Goal: Task Accomplishment & Management: Use online tool/utility

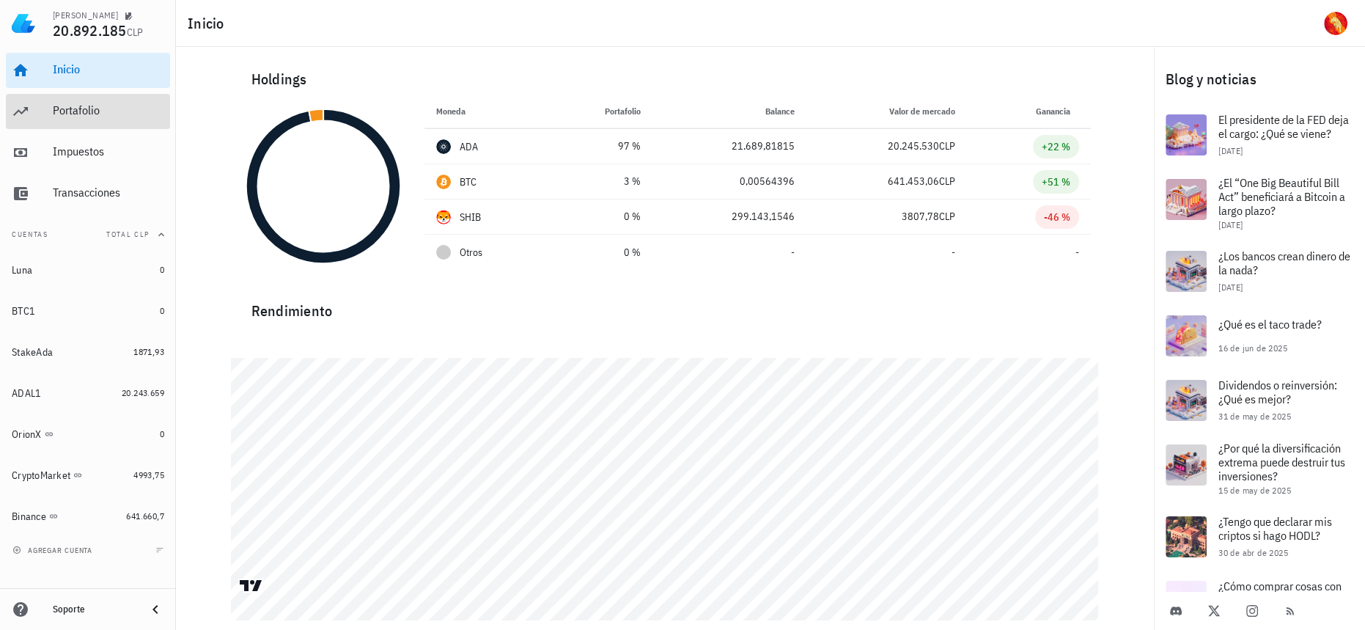
click at [49, 104] on link "Portafolio" at bounding box center [88, 111] width 164 height 35
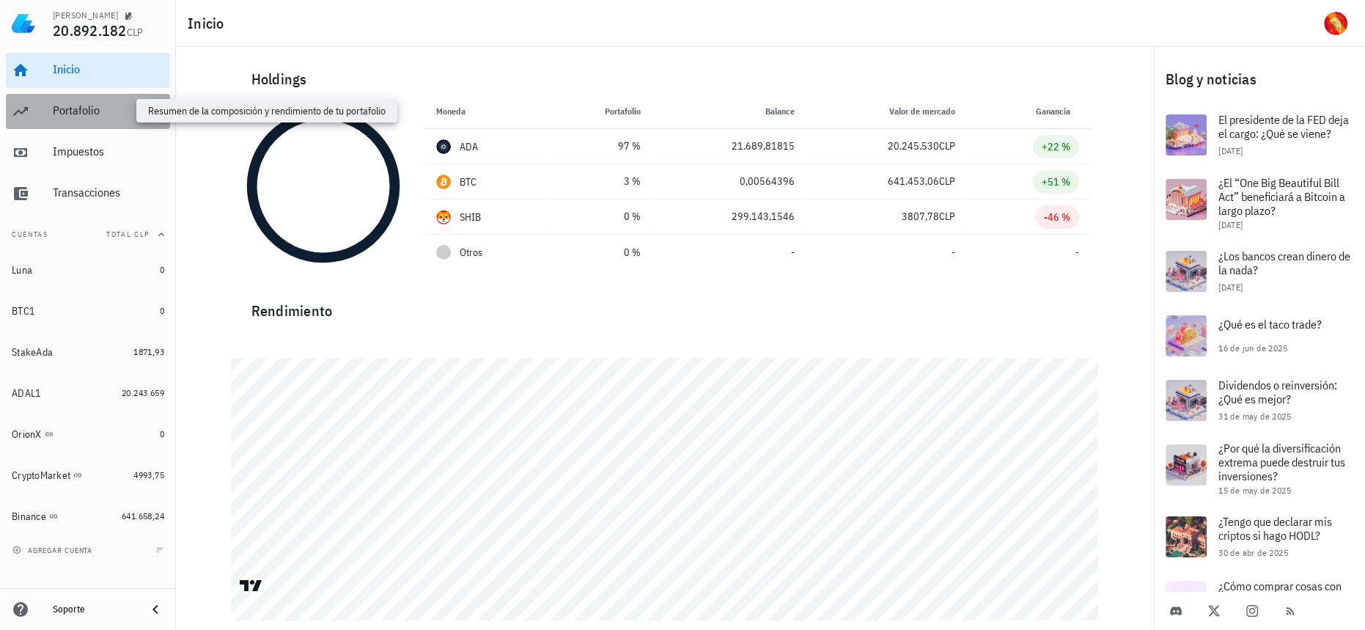
click at [98, 110] on div "Portafolio" at bounding box center [108, 110] width 111 height 14
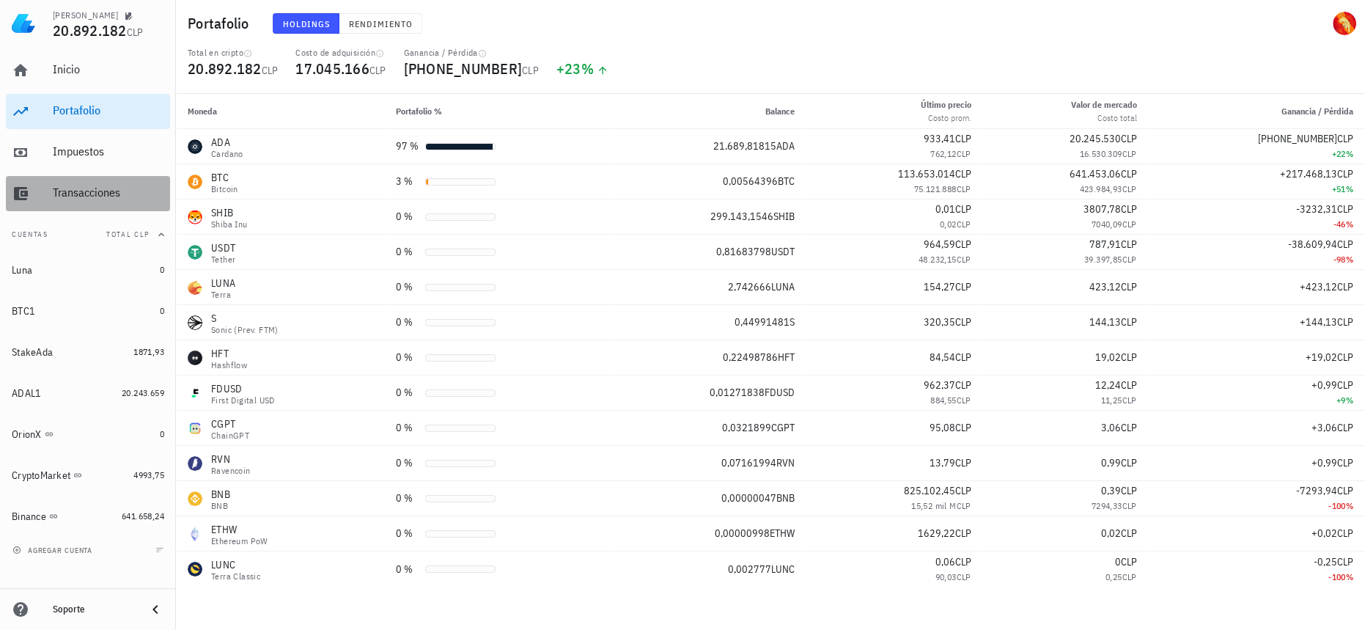
click at [91, 199] on div "Transacciones" at bounding box center [108, 193] width 111 height 14
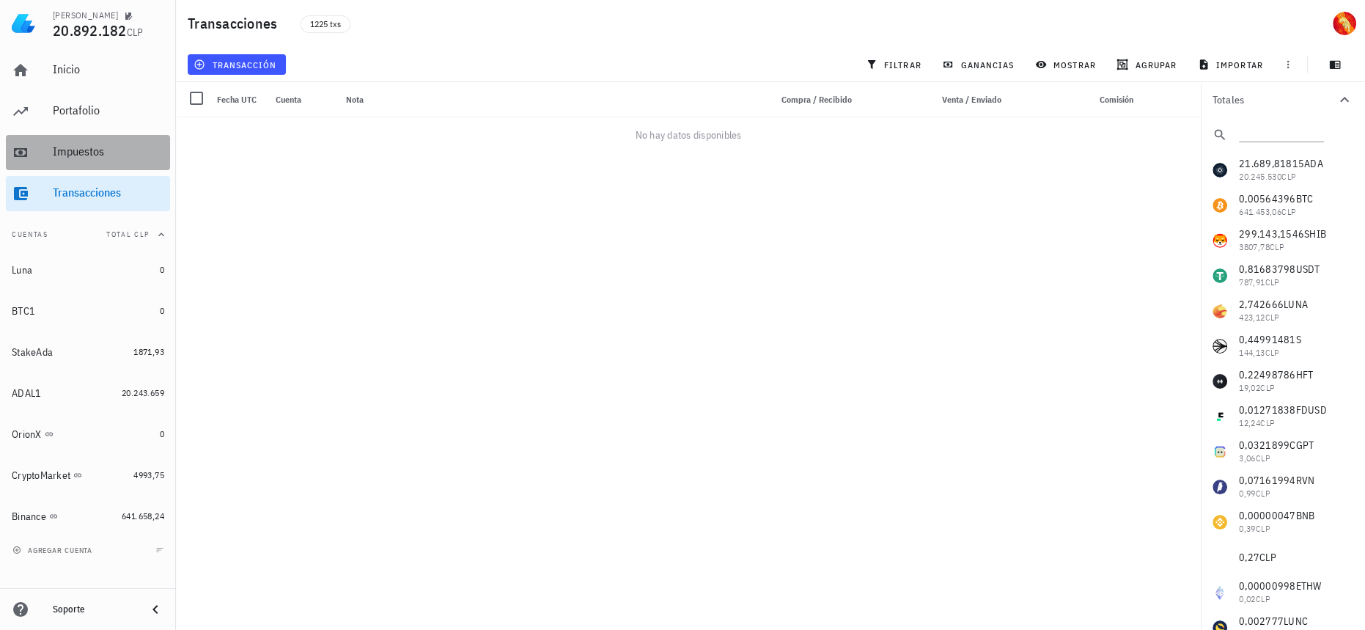
click at [91, 150] on div "Impuestos" at bounding box center [108, 151] width 111 height 14
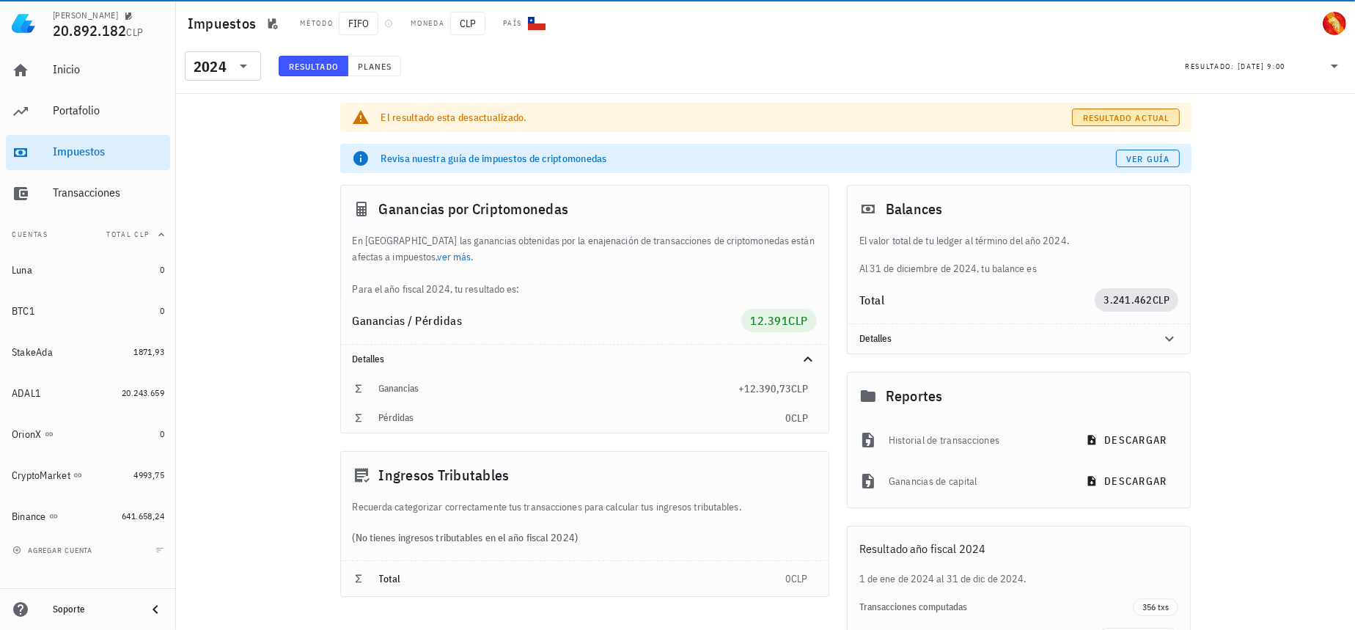
click at [1167, 112] on span "Resultado actual" at bounding box center [1125, 117] width 87 height 11
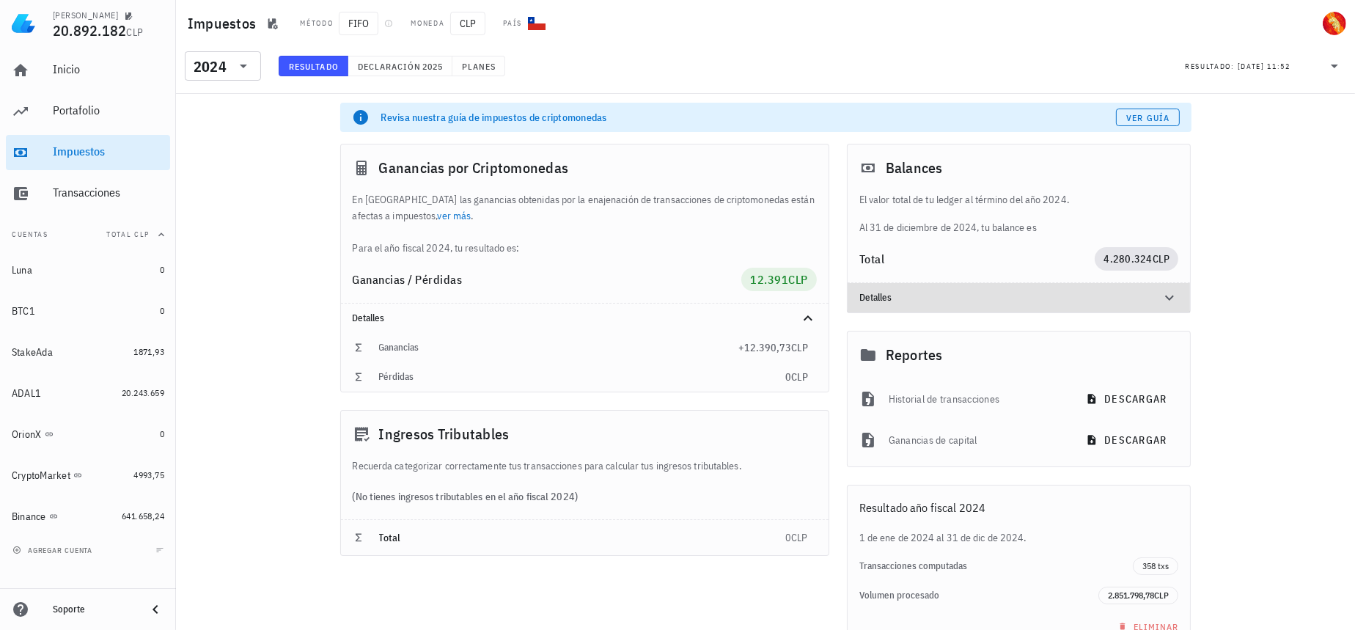
click at [1165, 293] on icon at bounding box center [1170, 298] width 18 height 18
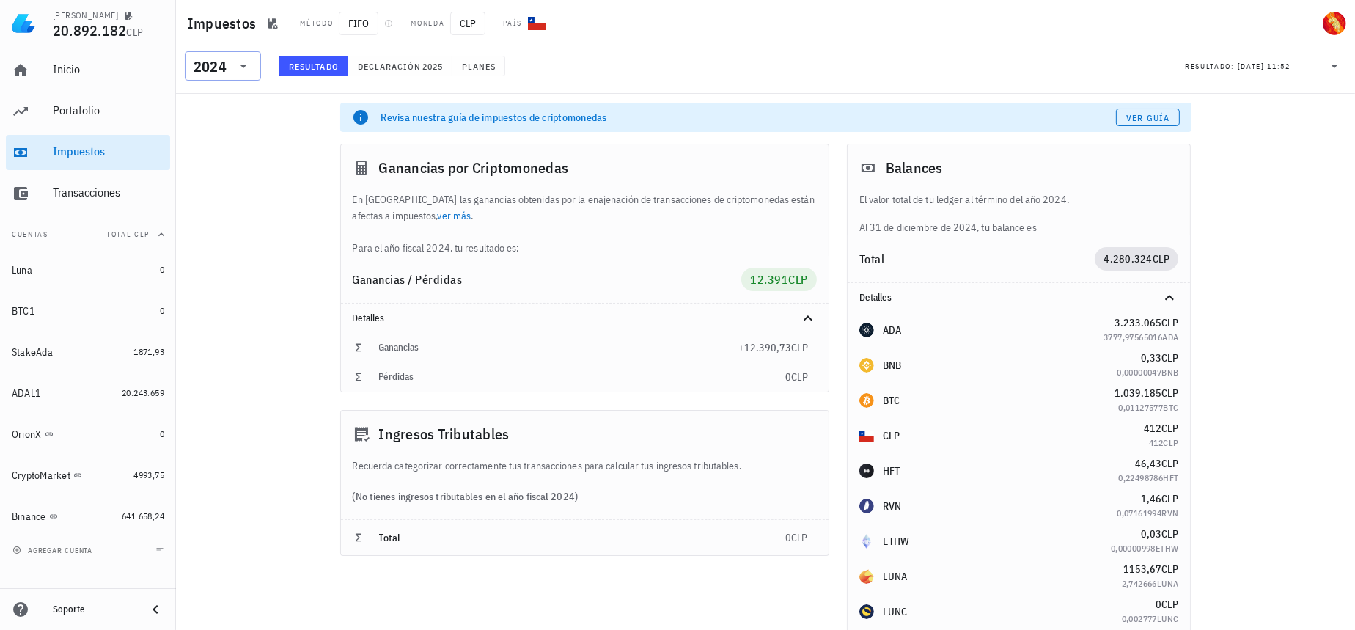
click at [220, 67] on div "2024" at bounding box center [210, 66] width 33 height 15
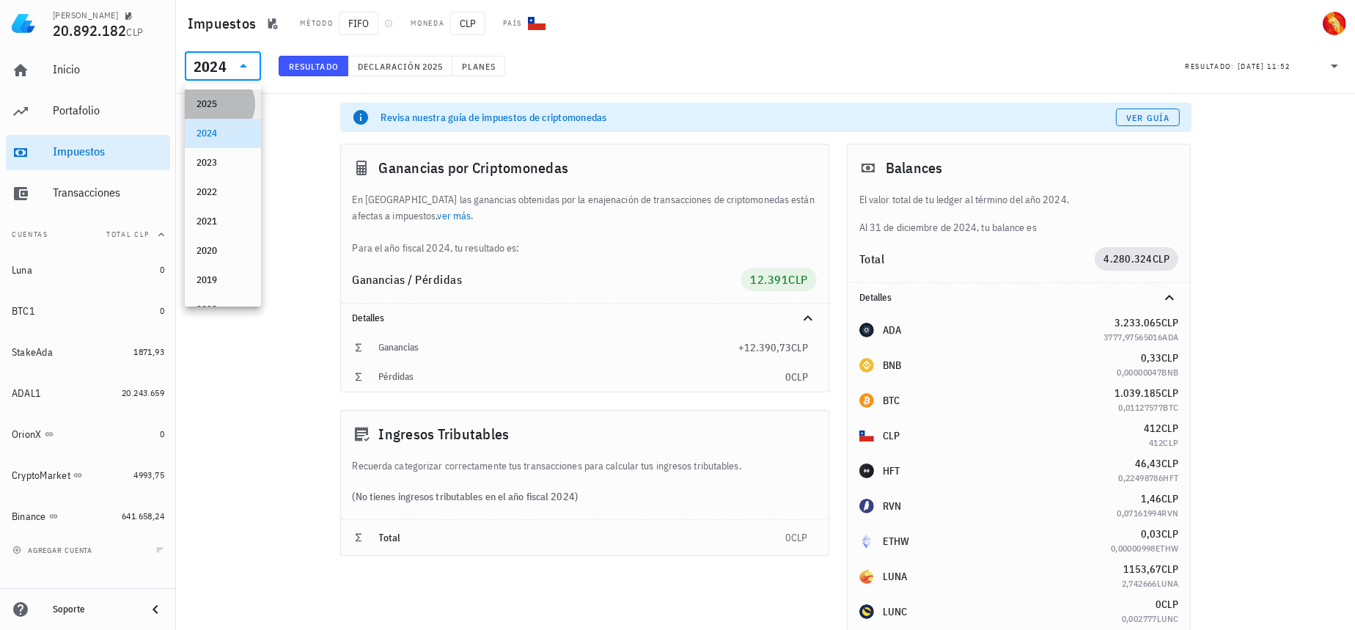
click at [224, 105] on div "2025" at bounding box center [223, 104] width 53 height 12
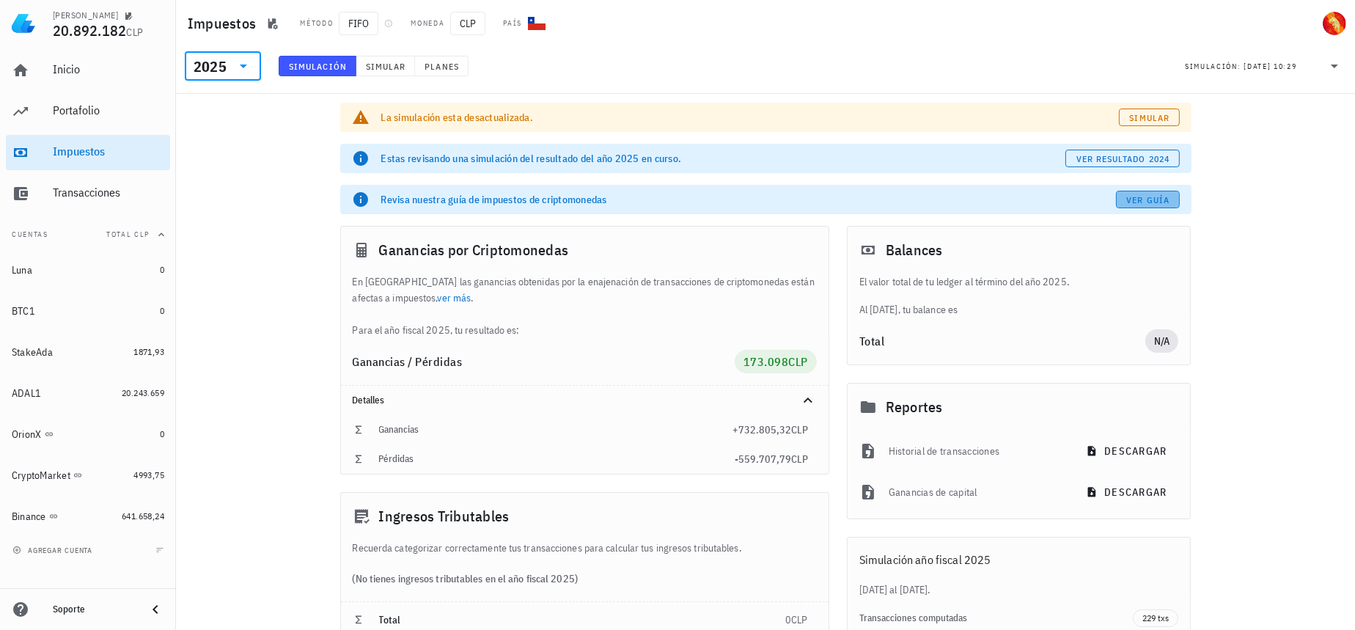
click at [1162, 202] on span "Ver guía" at bounding box center [1148, 199] width 44 height 11
